Goal: Find specific page/section: Find specific page/section

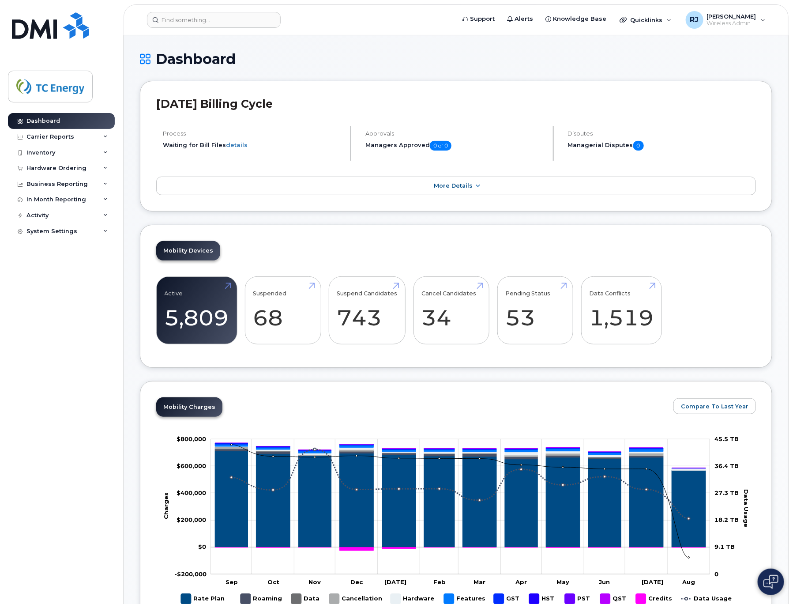
click at [182, 21] on input at bounding box center [214, 20] width 134 height 16
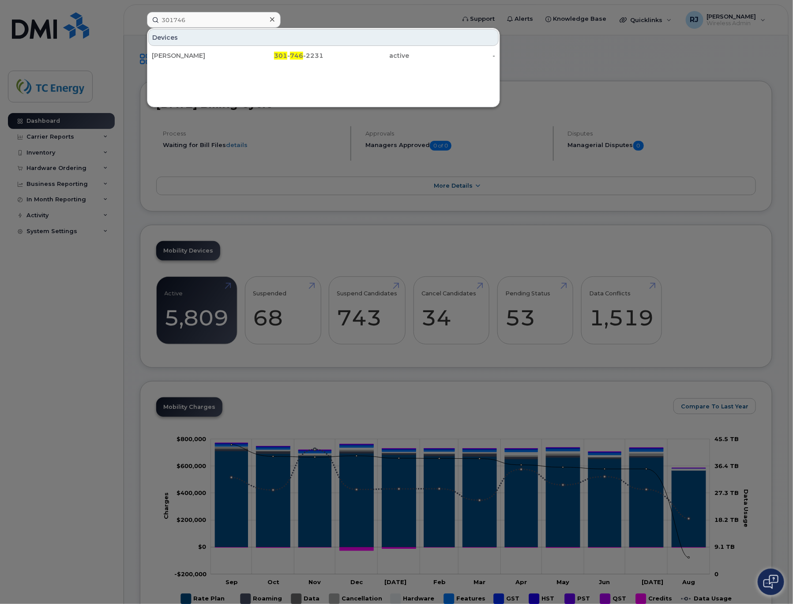
click at [597, 56] on div at bounding box center [396, 302] width 793 height 604
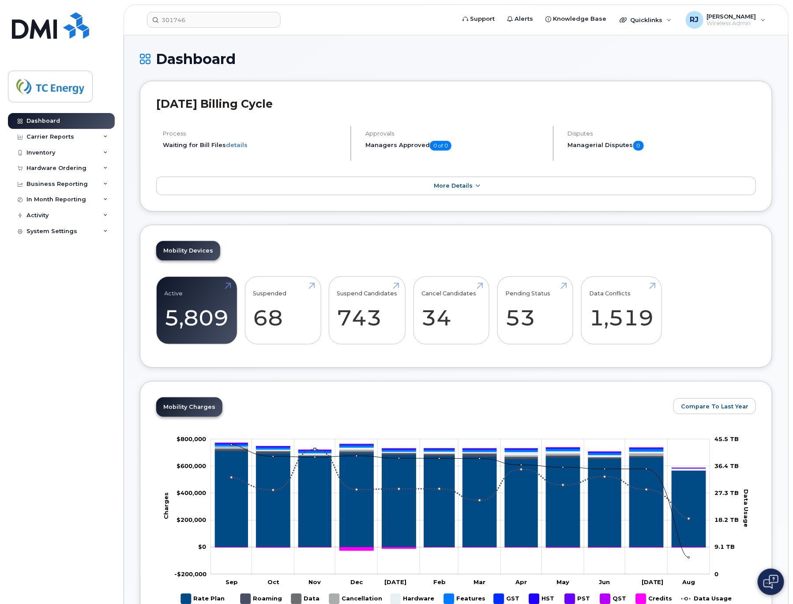
click at [64, 472] on div "Dashboard Carrier Reports Monthly Billing Data Daily Data Pooling Data Behavior…" at bounding box center [62, 352] width 109 height 478
click at [81, 350] on div "Dashboard Carrier Reports Monthly Billing Data Daily Data Pooling Data Behavior…" at bounding box center [62, 352] width 109 height 478
click at [214, 22] on input "301746" at bounding box center [214, 20] width 134 height 16
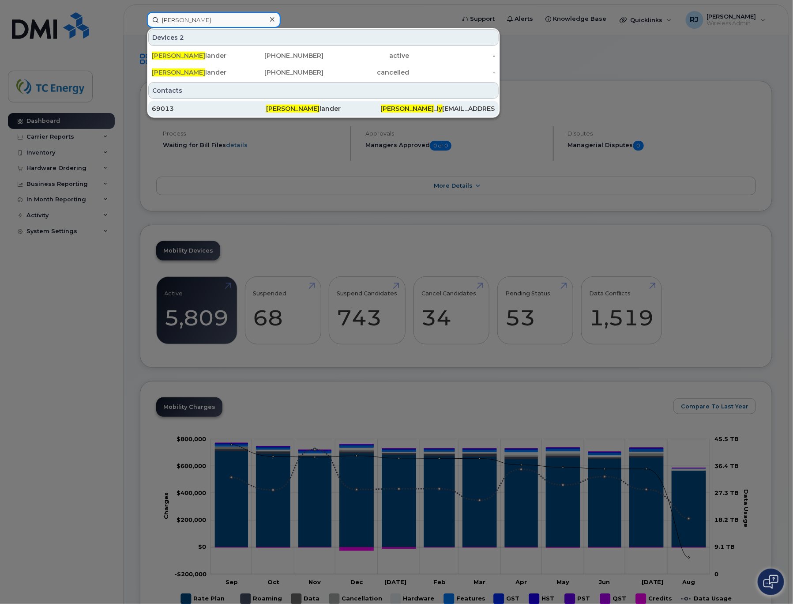
type input "scott ly"
click at [279, 111] on span "Scott Ly" at bounding box center [292, 109] width 53 height 8
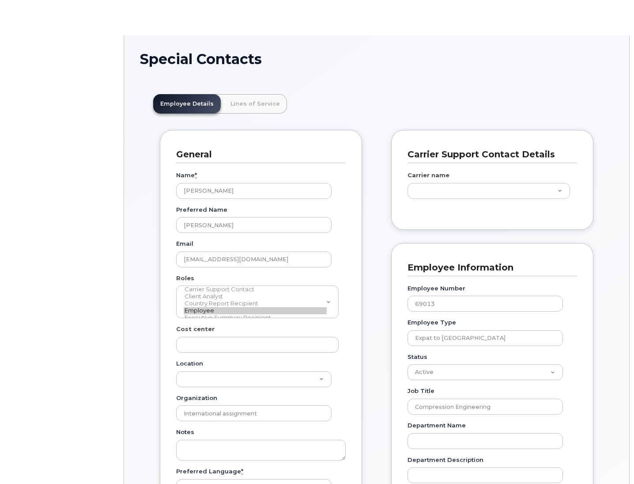
type input "4140245"
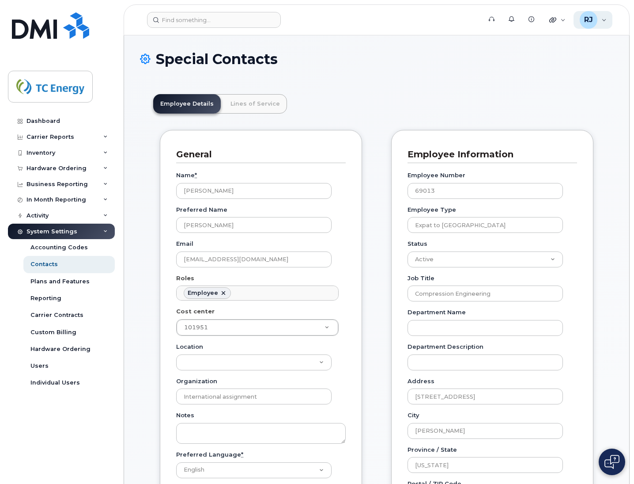
click at [601, 16] on div "[PERSON_NAME] Wireless Admin" at bounding box center [593, 20] width 39 height 18
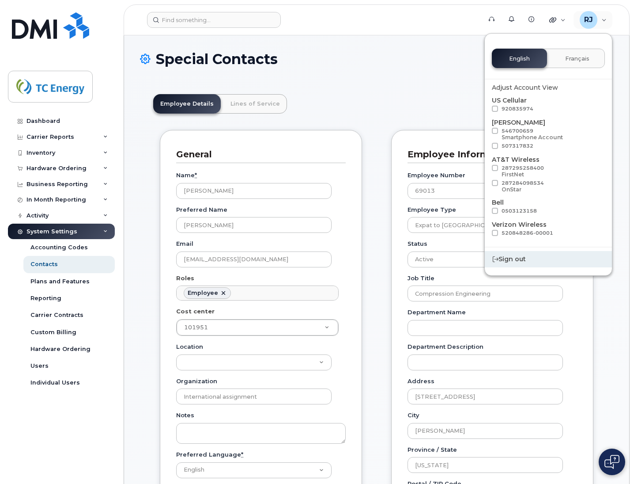
click at [514, 258] on div "Sign out" at bounding box center [548, 259] width 127 height 16
